Goal: Task Accomplishment & Management: Use online tool/utility

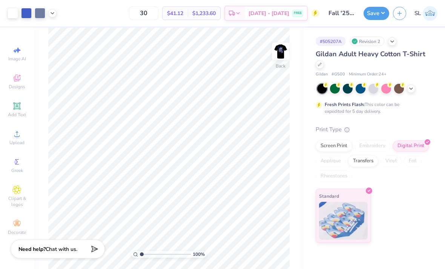
click at [340, 146] on div "Screen Print" at bounding box center [334, 145] width 37 height 11
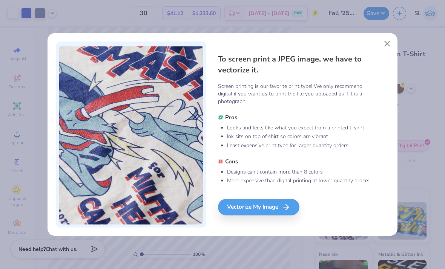
click at [280, 206] on div "Vectorize My Image" at bounding box center [258, 207] width 81 height 17
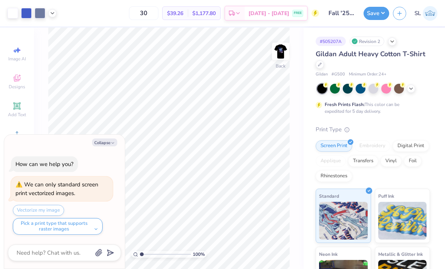
click at [373, 14] on button "Save" at bounding box center [377, 13] width 26 height 13
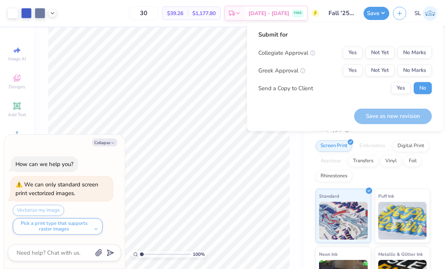
click at [417, 52] on button "No Marks" at bounding box center [415, 53] width 34 height 12
click at [418, 66] on button "No Marks" at bounding box center [415, 71] width 34 height 12
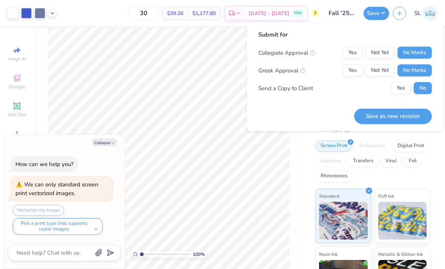
click at [407, 116] on button "Save as new revision" at bounding box center [393, 115] width 78 height 15
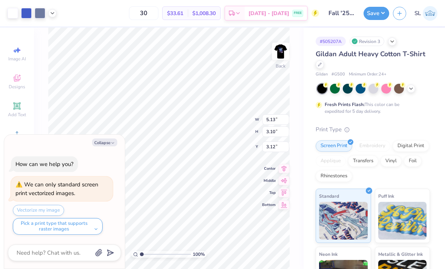
click at [281, 51] on img at bounding box center [280, 51] width 15 height 15
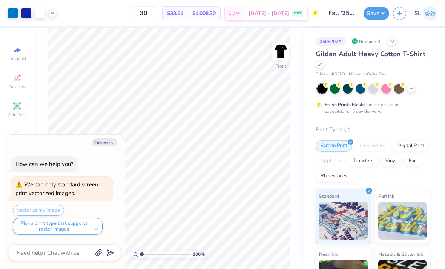
click at [286, 55] on img at bounding box center [280, 51] width 15 height 15
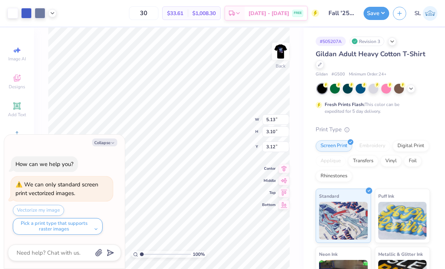
type textarea "x"
click at [52, 13] on icon at bounding box center [52, 13] width 6 height 6
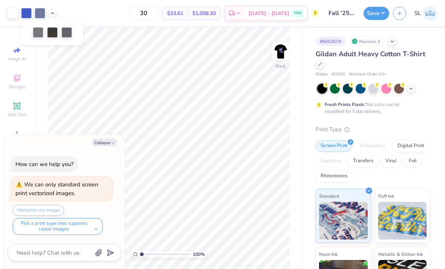
click at [51, 11] on icon at bounding box center [52, 13] width 6 height 6
click at [54, 15] on icon at bounding box center [52, 13] width 6 height 6
type input "1.10924853574674"
type textarea "x"
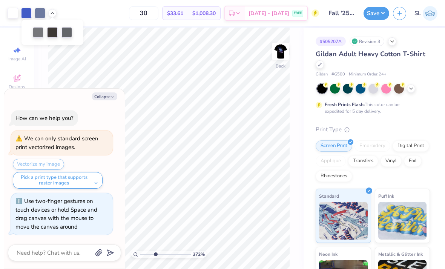
click at [40, 32] on div at bounding box center [38, 32] width 11 height 11
type input "3.71915355576837"
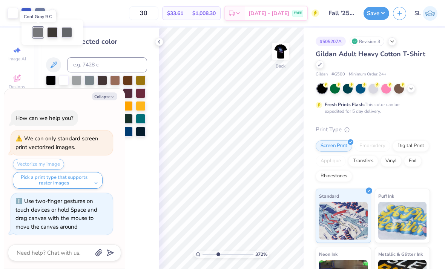
click at [117, 97] on button "Collapse" at bounding box center [104, 96] width 25 height 8
type textarea "x"
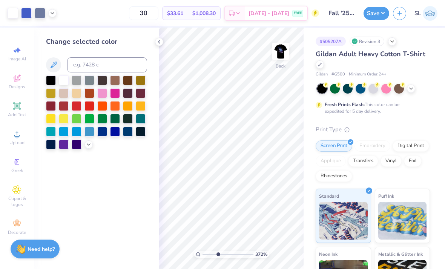
click at [51, 12] on icon at bounding box center [52, 13] width 6 height 6
click at [39, 30] on div at bounding box center [38, 32] width 11 height 11
click at [71, 35] on div at bounding box center [67, 32] width 11 height 11
click at [40, 31] on div at bounding box center [38, 32] width 11 height 11
click at [35, 15] on div at bounding box center [40, 13] width 11 height 11
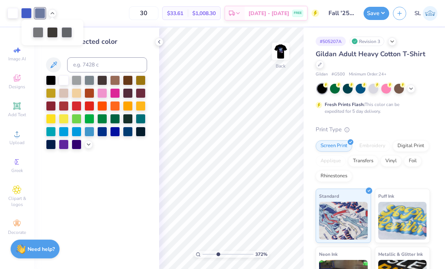
click at [42, 38] on div at bounding box center [53, 33] width 62 height 26
click at [37, 32] on div at bounding box center [38, 32] width 11 height 11
type input "3.71915355576837"
click at [37, 32] on div at bounding box center [38, 32] width 11 height 11
click at [87, 67] on input at bounding box center [107, 64] width 80 height 15
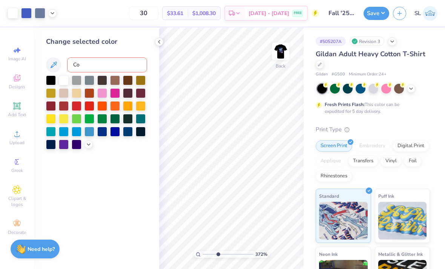
type input "C"
type input "c"
click at [51, 13] on icon at bounding box center [52, 13] width 6 height 6
click at [40, 29] on div at bounding box center [38, 32] width 11 height 11
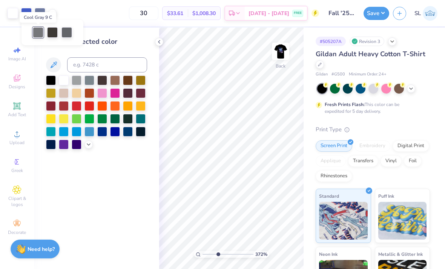
click at [43, 32] on div at bounding box center [38, 32] width 11 height 11
click at [42, 32] on div at bounding box center [38, 32] width 11 height 11
click at [38, 32] on div at bounding box center [38, 32] width 11 height 11
click at [36, 18] on div at bounding box center [40, 13] width 11 height 11
click at [37, 38] on div at bounding box center [53, 33] width 62 height 26
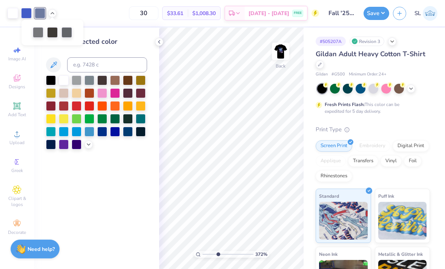
click at [62, 37] on div at bounding box center [67, 32] width 11 height 11
click at [65, 32] on div at bounding box center [67, 32] width 11 height 11
click at [88, 148] on icon at bounding box center [89, 144] width 6 height 6
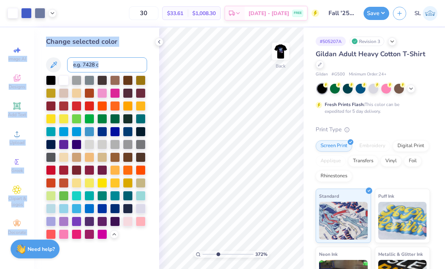
click at [68, 58] on input at bounding box center [107, 64] width 80 height 15
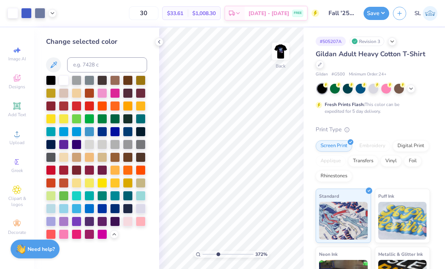
click at [49, 44] on div "Change selected color" at bounding box center [96, 42] width 101 height 10
click at [54, 64] on icon at bounding box center [54, 65] width 6 height 6
click at [54, 63] on icon at bounding box center [54, 65] width 6 height 6
type input "3.71915355576837"
